Goal: Check status: Check status

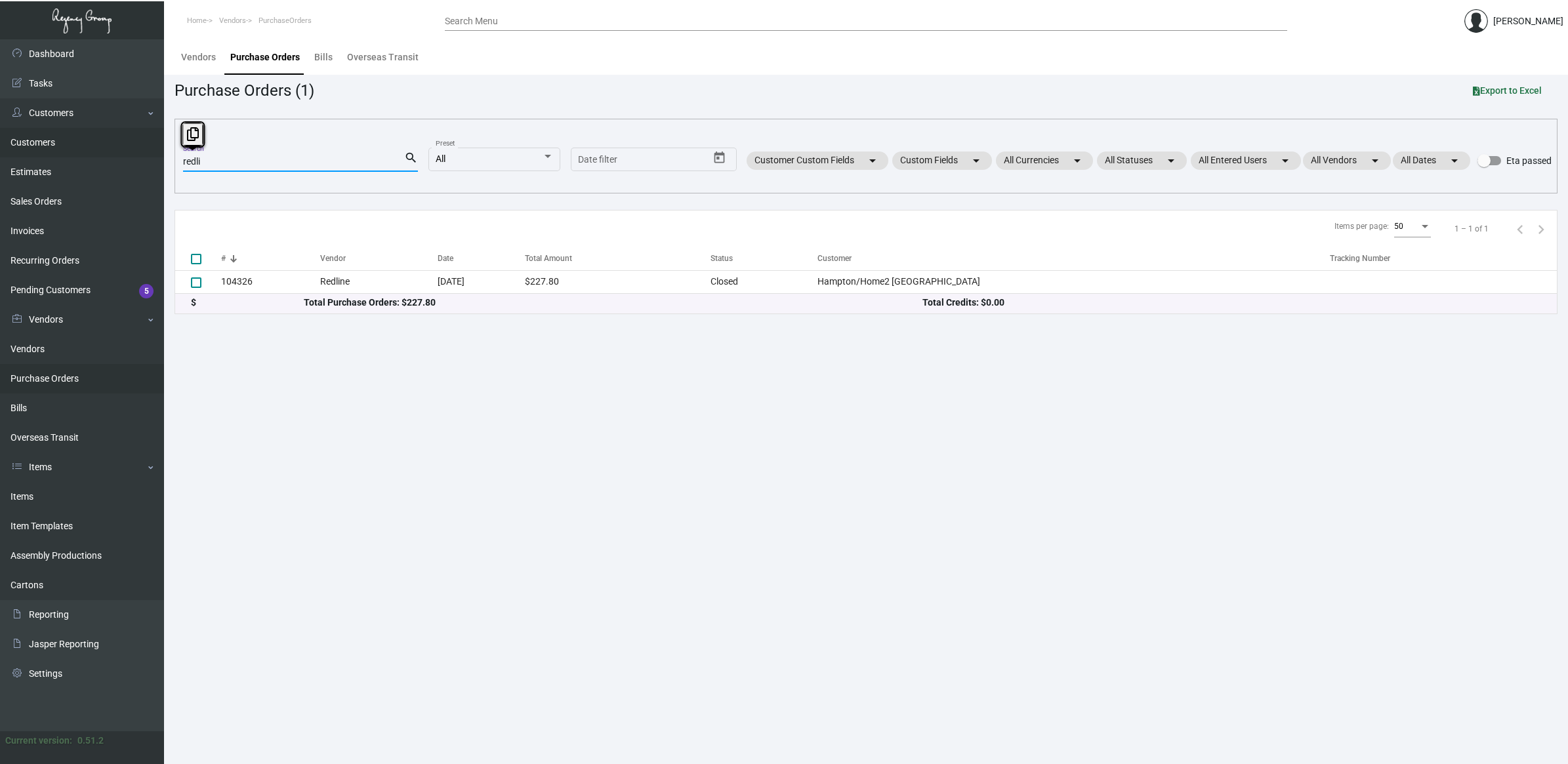
click at [75, 154] on div "Dashboard Dashboard Tasks Customers Customers Estimates Sales Orders Invoices R…" at bounding box center [784, 402] width 1568 height 725
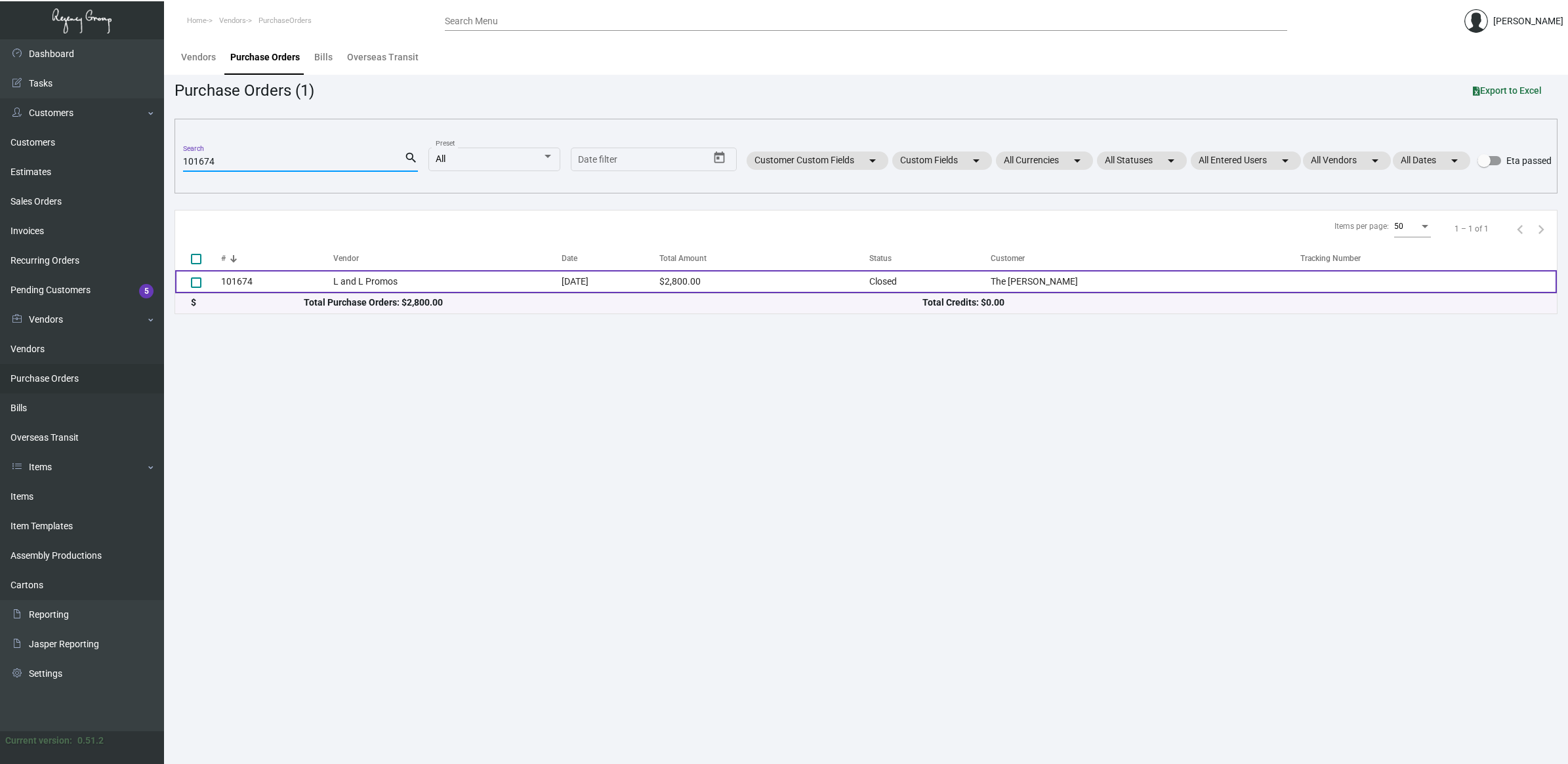
type input "101674"
click at [381, 285] on td "L and L Promos" at bounding box center [447, 282] width 229 height 23
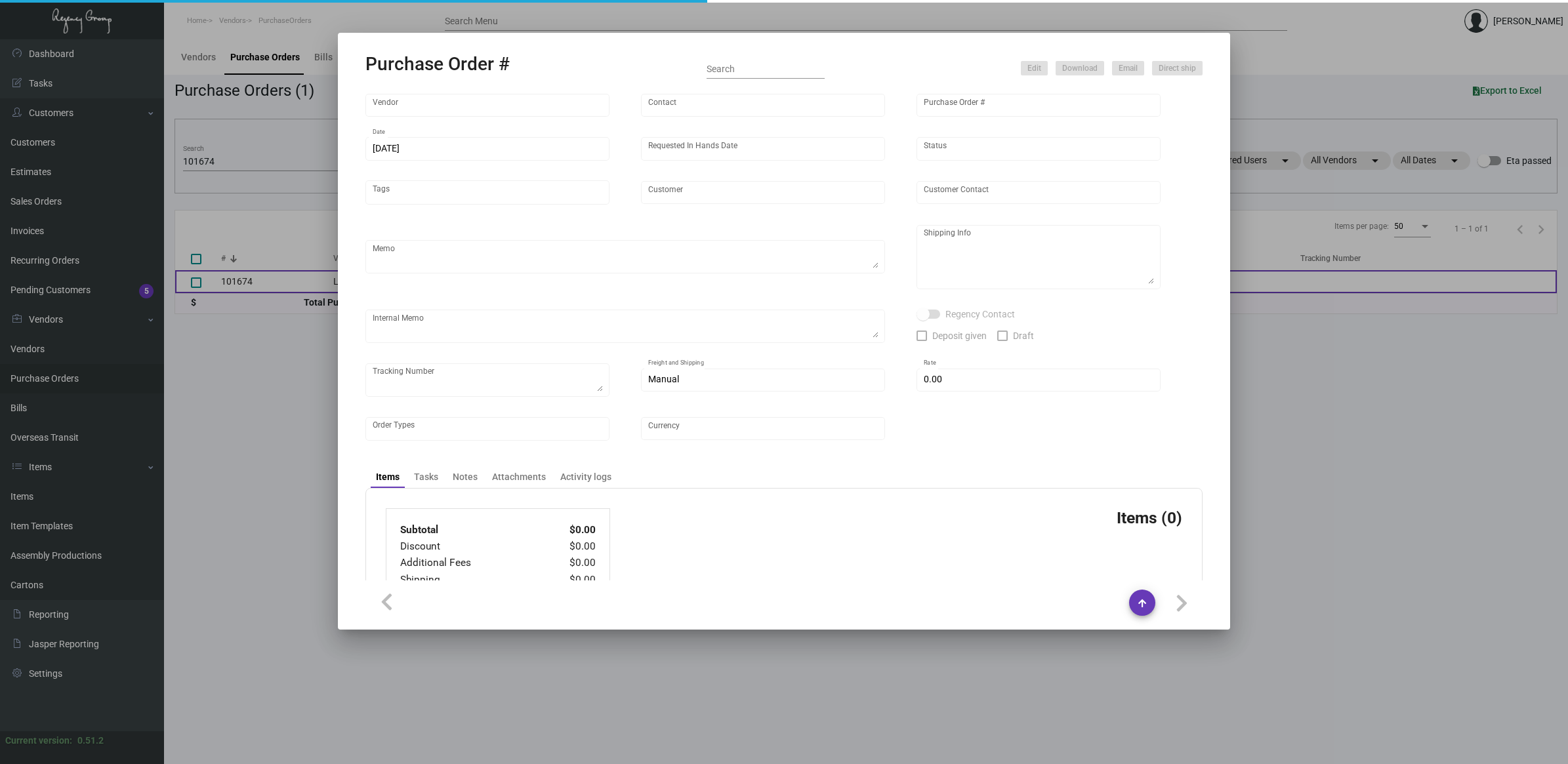
type input "L and L Promos"
type input "[PERSON_NAME]"
type input "101674"
type input "[DATE]"
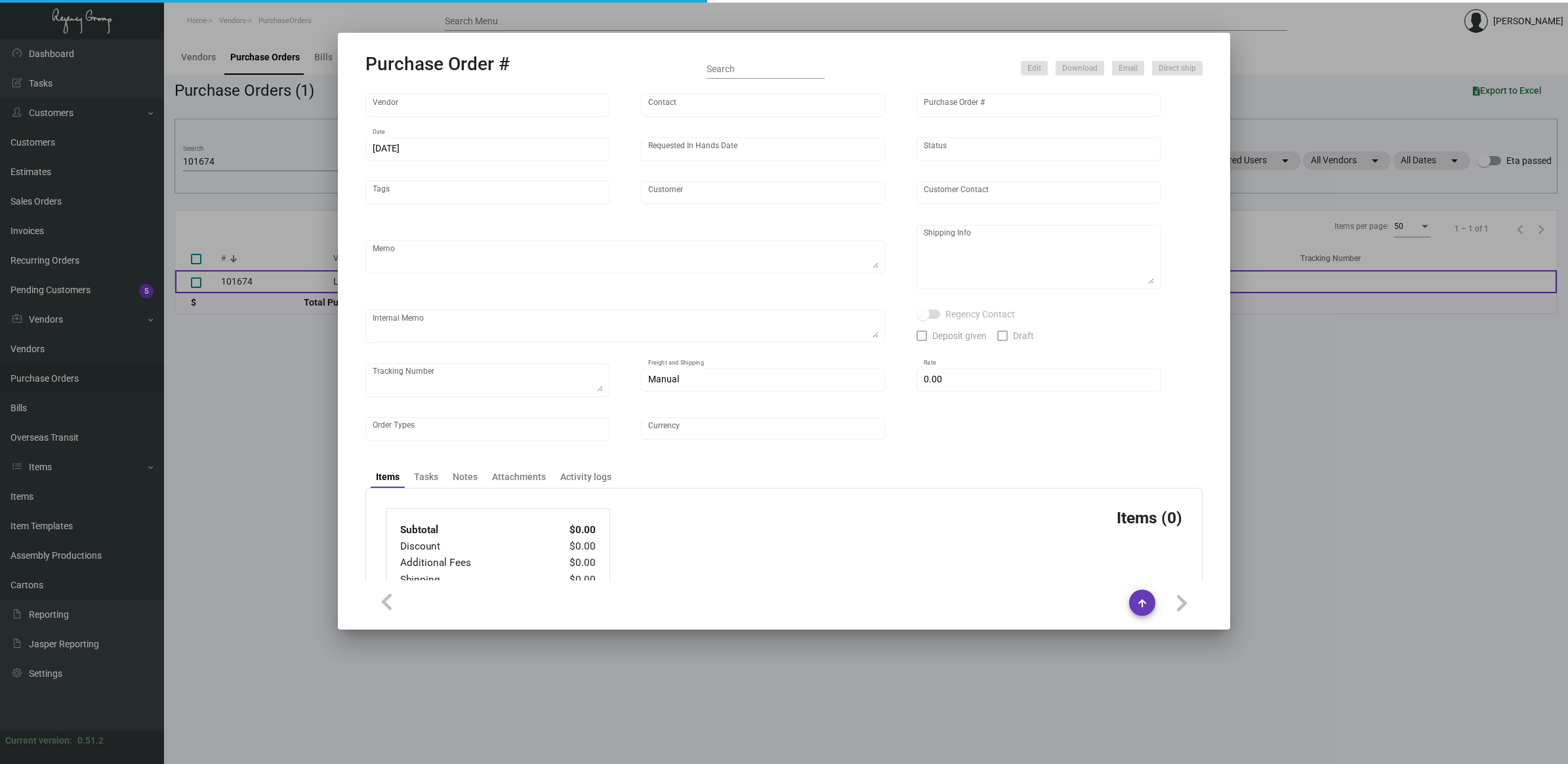
type input "The [PERSON_NAME]"
type textarea "Boat to [GEOGRAPHIC_DATA]"
type textarea "Regency Group NJ - [PERSON_NAME] [STREET_ADDRESS]"
type textarea "send [PERSON_NAME] cap when you receive the cups"
checkbox input "true"
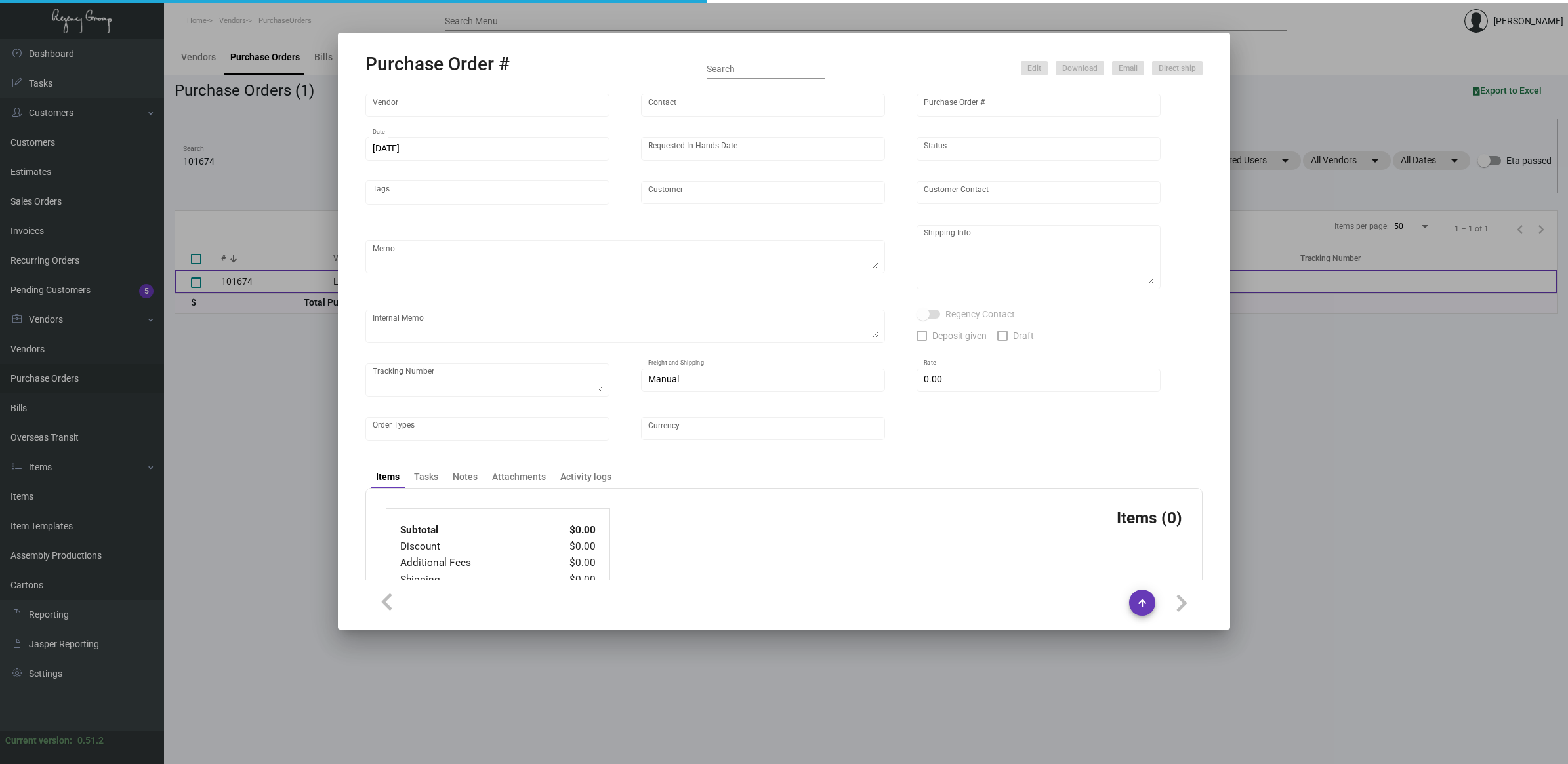
type input "$ 0.00"
type input "United States Dollar $"
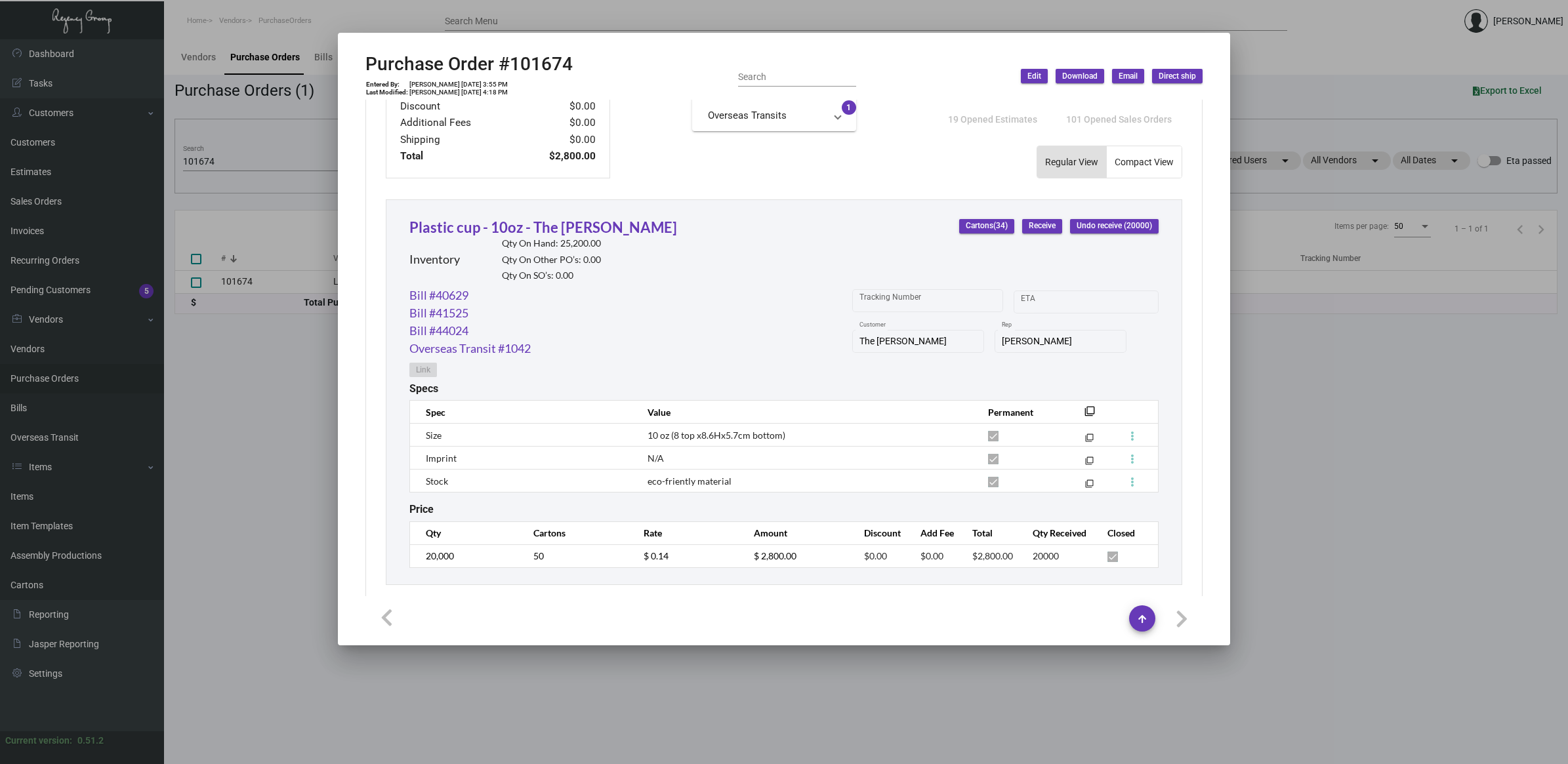
scroll to position [528, 0]
